Goal: Communication & Community: Answer question/provide support

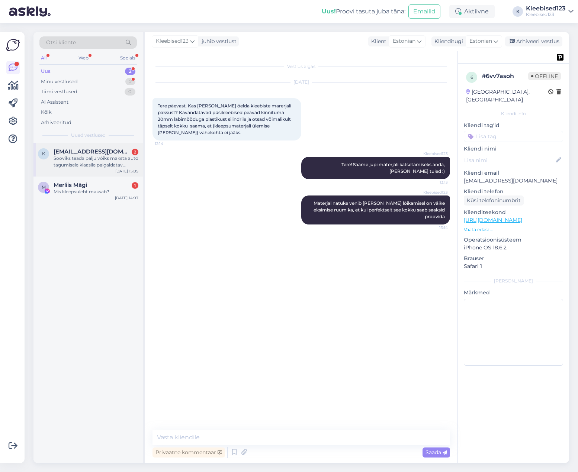
click at [99, 146] on div "k [EMAIL_ADDRESS][DOMAIN_NAME] 2 Sooviks teada palju võiks maksta auto tagumise…" at bounding box center [87, 159] width 109 height 33
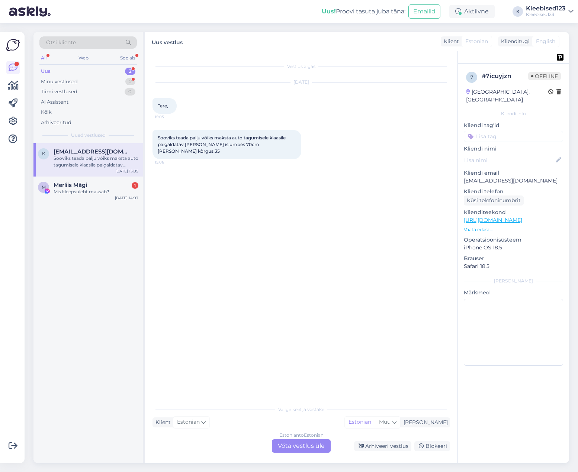
click at [314, 446] on div "Estonian to Estonian Võta vestlus üle" at bounding box center [301, 445] width 59 height 13
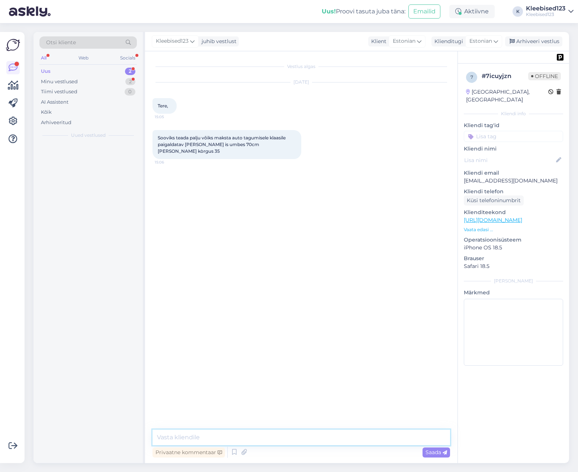
click at [228, 438] on textarea at bounding box center [300, 438] width 297 height 16
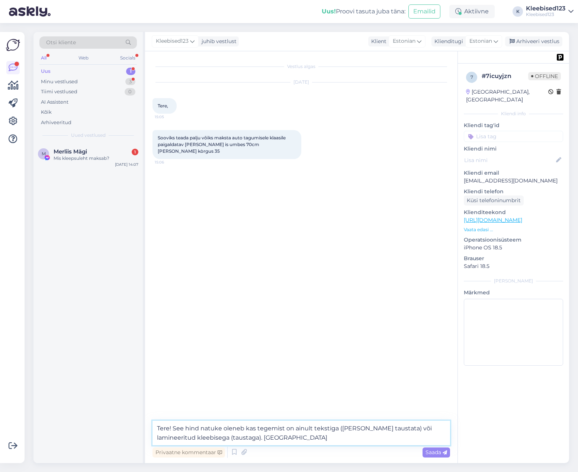
paste textarea "€44,95"
type textarea "Tere! See hind natuke oleneb kas tegemist on ainult tekstiga ([PERSON_NAME] tau…"
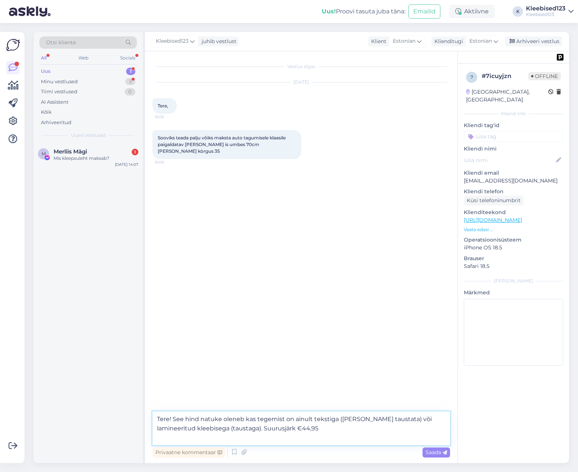
drag, startPoint x: 313, startPoint y: 430, endPoint x: 141, endPoint y: 415, distance: 173.6
click at [141, 415] on div "Otsi kliente All Web Socials Uus 1 Minu vestlused 3 Tiimi vestlused 0 AI Assist…" at bounding box center [300, 247] width 535 height 431
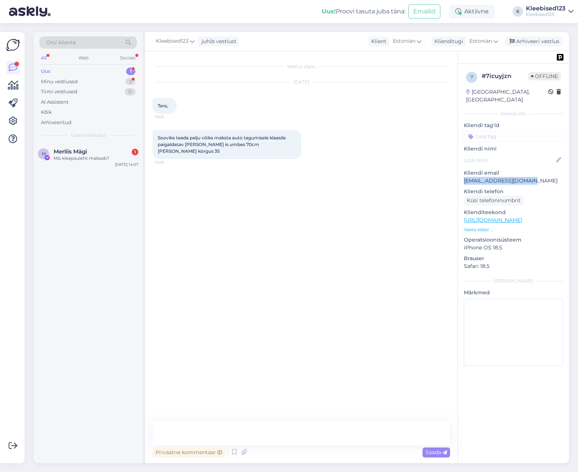
drag, startPoint x: 538, startPoint y: 171, endPoint x: 458, endPoint y: 172, distance: 79.9
click at [463, 174] on div "7 # 7icuyjzn Offline [GEOGRAPHIC_DATA], [GEOGRAPHIC_DATA] Kliendi info Kliendi …" at bounding box center [513, 220] width 111 height 313
copy p "[EMAIL_ADDRESS][DOMAIN_NAME]"
click at [90, 152] on div "Merliis Mägi 1" at bounding box center [96, 151] width 85 height 7
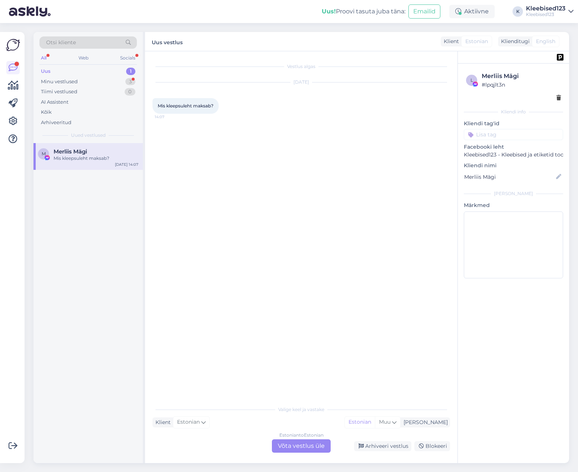
drag, startPoint x: 300, startPoint y: 446, endPoint x: 300, endPoint y: 442, distance: 4.8
click at [300, 446] on div "Estonian to Estonian Võta vestlus üle" at bounding box center [301, 445] width 59 height 13
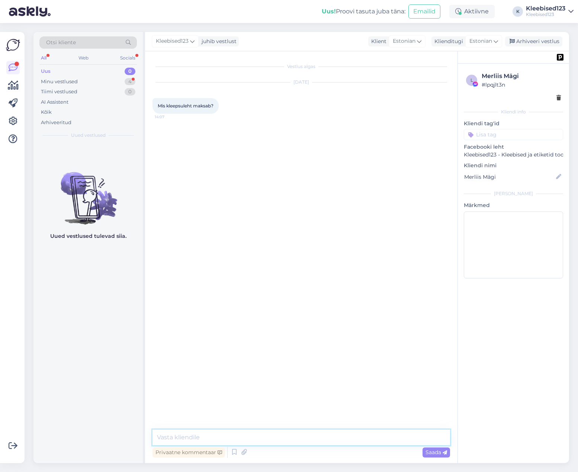
click at [235, 434] on textarea at bounding box center [300, 438] width 297 height 16
paste textarea "Tere! Tore, et tunned meie toodete vastu huvi 😊 Motivatsioonikleebised pakume 2…"
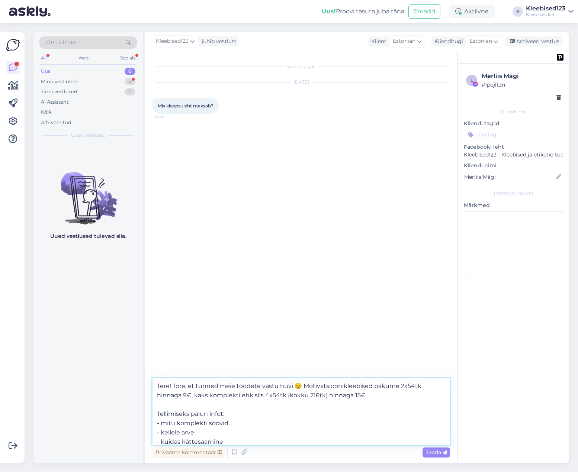
scroll to position [65, 0]
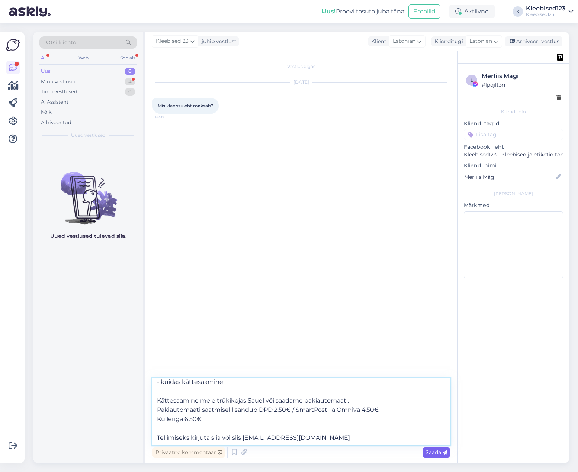
type textarea "Tere! Tore, et tunned meie toodete vastu huvi 😊 Motivatsioonikleebised pakume 2…"
click at [433, 450] on span "Saada" at bounding box center [436, 452] width 22 height 7
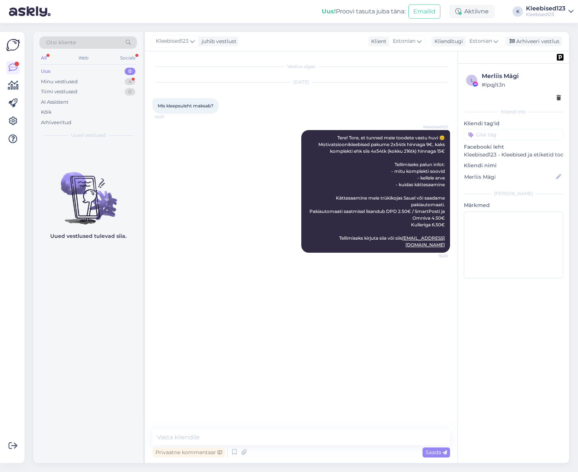
scroll to position [0, 0]
click at [538, 41] on div "Arhiveeri vestlus" at bounding box center [533, 41] width 57 height 10
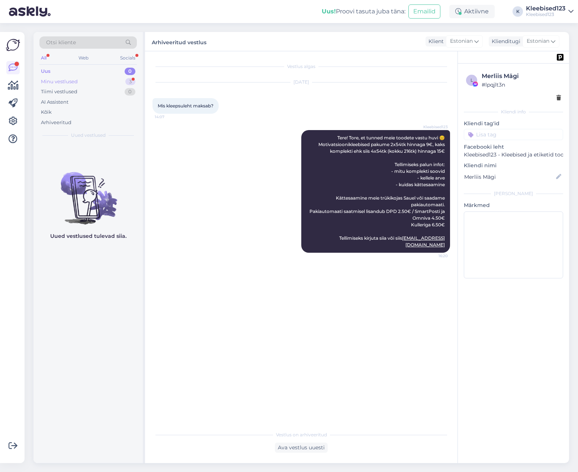
click at [88, 81] on div "Minu vestlused 3" at bounding box center [87, 82] width 97 height 10
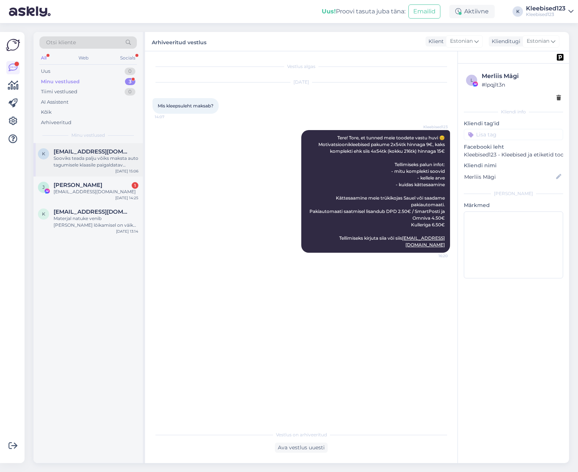
click at [72, 152] on span "[EMAIL_ADDRESS][DOMAIN_NAME]" at bounding box center [92, 151] width 77 height 7
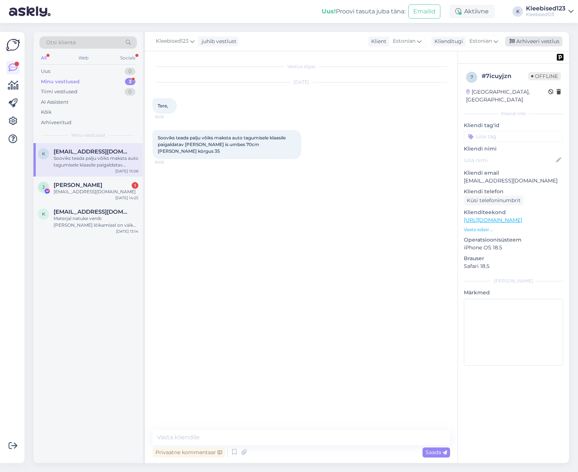
click at [544, 39] on div "Arhiveeri vestlus" at bounding box center [533, 41] width 57 height 10
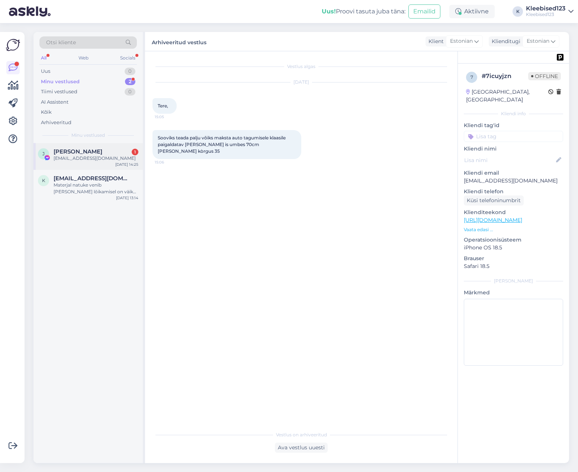
click at [87, 161] on div "[EMAIL_ADDRESS][DOMAIN_NAME]" at bounding box center [96, 158] width 85 height 7
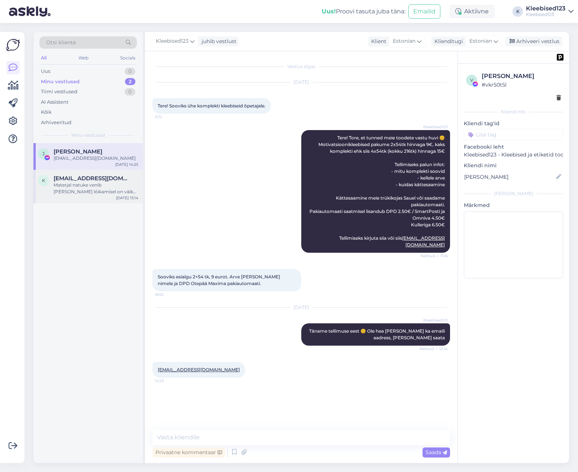
click at [87, 186] on div "Materjal natuke venib [PERSON_NAME] lõikamisel on väike eksimise ruum ka, et ku…" at bounding box center [96, 188] width 85 height 13
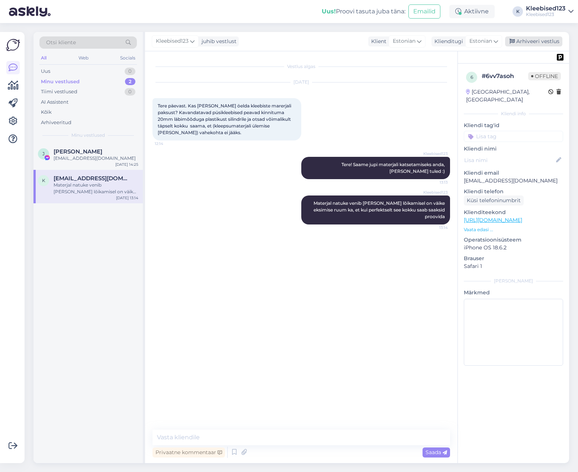
drag, startPoint x: 538, startPoint y: 42, endPoint x: 500, endPoint y: 48, distance: 39.1
click at [538, 42] on div "Arhiveeri vestlus" at bounding box center [533, 41] width 57 height 10
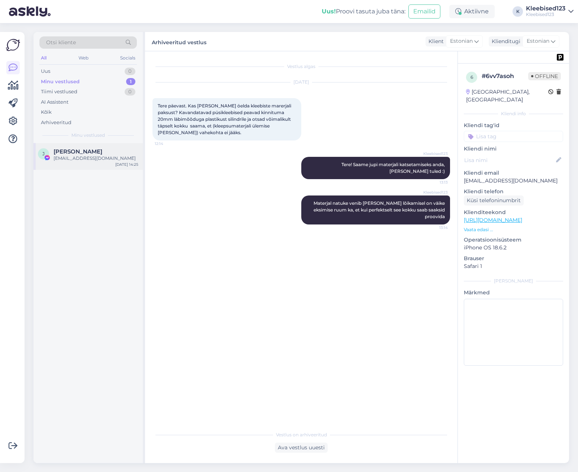
click at [65, 155] on div "[EMAIL_ADDRESS][DOMAIN_NAME]" at bounding box center [96, 158] width 85 height 7
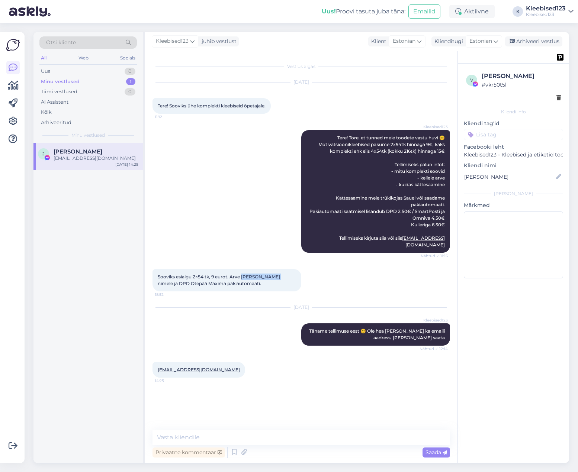
drag, startPoint x: 276, startPoint y: 270, endPoint x: 241, endPoint y: 271, distance: 35.0
click at [241, 274] on span "Sooviks esialgu 2×54 tk, 9 eurot. Arve [PERSON_NAME] nimele ja DPD Otepää Maxim…" at bounding box center [219, 280] width 123 height 12
copy span "[PERSON_NAME]"
drag, startPoint x: 223, startPoint y: 364, endPoint x: 143, endPoint y: 360, distance: 80.0
click at [155, 363] on div "[EMAIL_ADDRESS][DOMAIN_NAME] 14:25" at bounding box center [198, 370] width 93 height 16
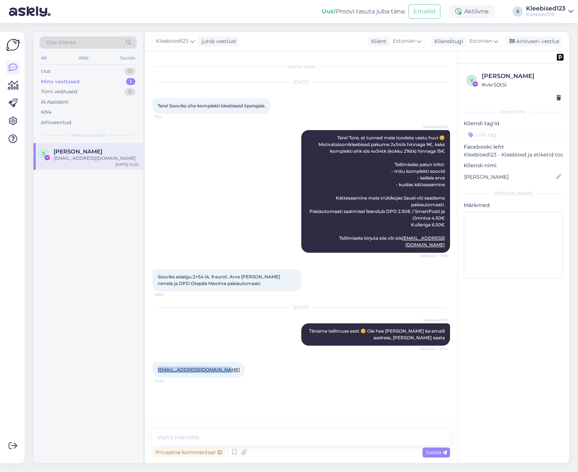
copy link "[EMAIL_ADDRESS][DOMAIN_NAME]"
click at [235, 314] on div "[DATE] Kleebised123 Täname tellimuse eest 😊 [PERSON_NAME] [PERSON_NAME] ka emai…" at bounding box center [300, 327] width 297 height 54
drag, startPoint x: 276, startPoint y: 270, endPoint x: 132, endPoint y: 267, distance: 143.5
click at [242, 274] on span "Sooviks esialgu 2×54 tk, 9 eurot. Arve [PERSON_NAME] nimele ja DPD Otepää Maxim…" at bounding box center [219, 280] width 123 height 12
copy span "[PERSON_NAME]"
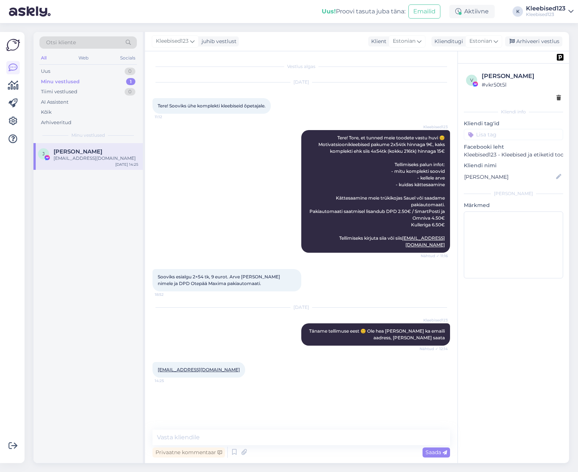
click at [183, 277] on span "Sooviks esialgu 2×54 tk, 9 eurot. Arve [PERSON_NAME] nimele ja DPD Otepää Maxim…" at bounding box center [219, 280] width 123 height 12
copy span "Otepää"
drag, startPoint x: 223, startPoint y: 364, endPoint x: 157, endPoint y: 363, distance: 66.2
click at [157, 363] on div "[EMAIL_ADDRESS][DOMAIN_NAME] 14:25" at bounding box center [198, 370] width 93 height 16
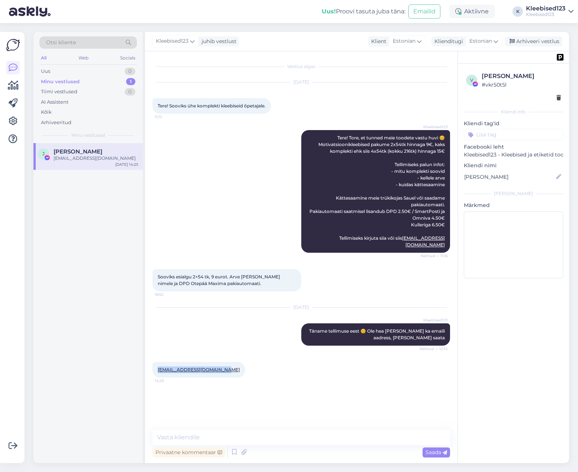
copy link "[EMAIL_ADDRESS][DOMAIN_NAME]"
click at [225, 441] on textarea at bounding box center [300, 438] width 297 height 16
click at [223, 362] on div "[EMAIL_ADDRESS][DOMAIN_NAME] 14:25" at bounding box center [198, 370] width 93 height 16
click at [211, 441] on textarea at bounding box center [300, 438] width 297 height 16
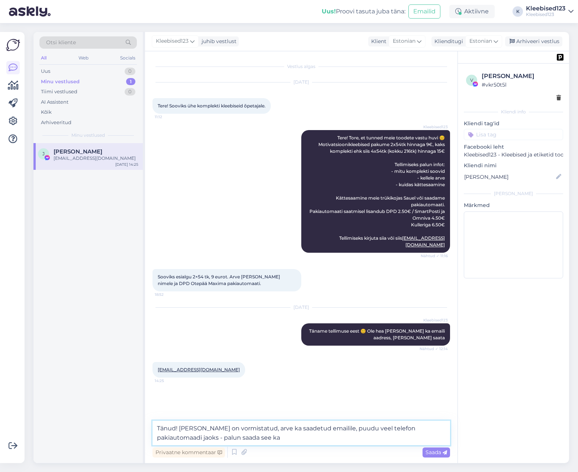
type textarea "Tänud! [PERSON_NAME] on vormistatud, arve ka saadetud emailile, puudu veel tele…"
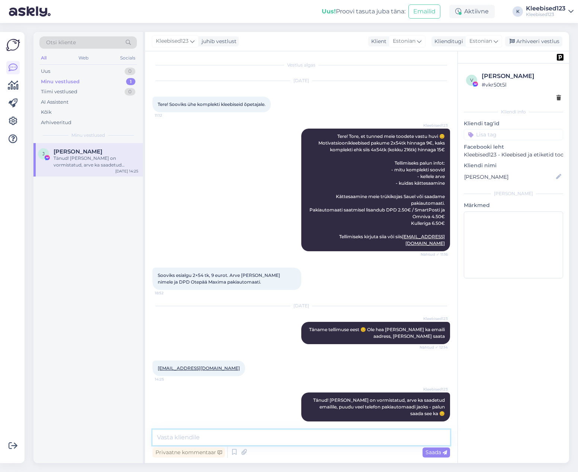
scroll to position [33, 0]
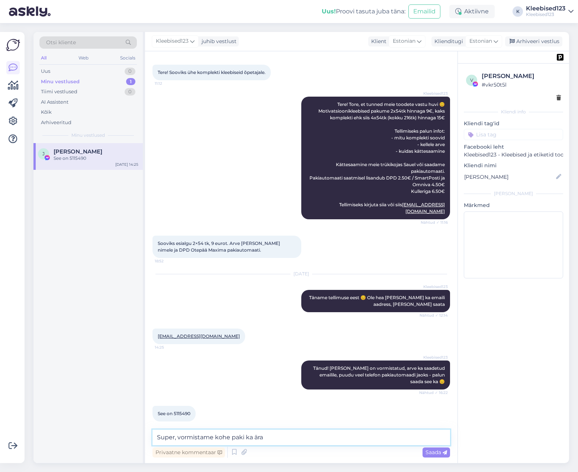
type textarea "Super, vormistame kohe paki ka ära 😊"
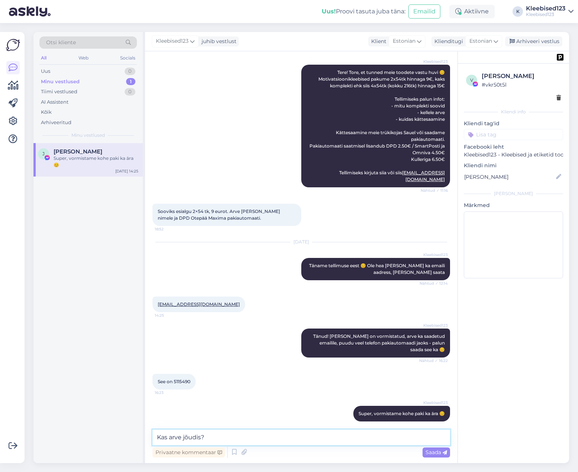
type textarea "Kas arve jõudis?`"
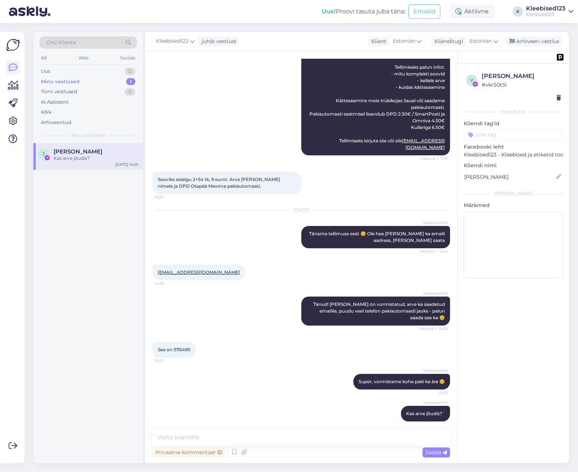
click at [184, 347] on span "See on 5115490" at bounding box center [174, 350] width 33 height 6
copy div "5115490 16:23"
click at [158, 14] on div "Uus! Proovi tasuta [PERSON_NAME]: Emailid Aktiivne K Kleebised123 Kleebised123" at bounding box center [289, 11] width 578 height 23
